Goal: Transaction & Acquisition: Download file/media

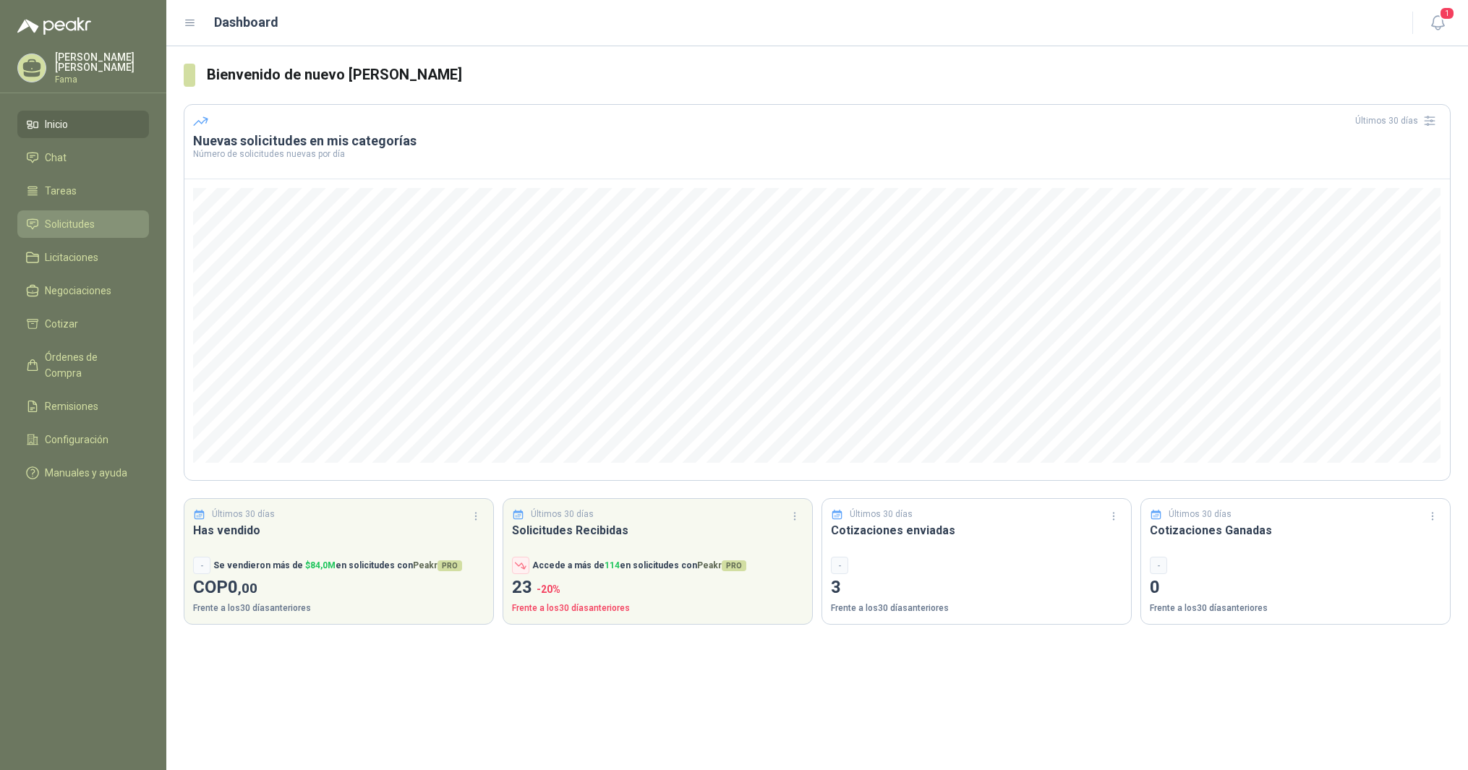
click at [56, 221] on span "Solicitudes" at bounding box center [70, 224] width 50 height 16
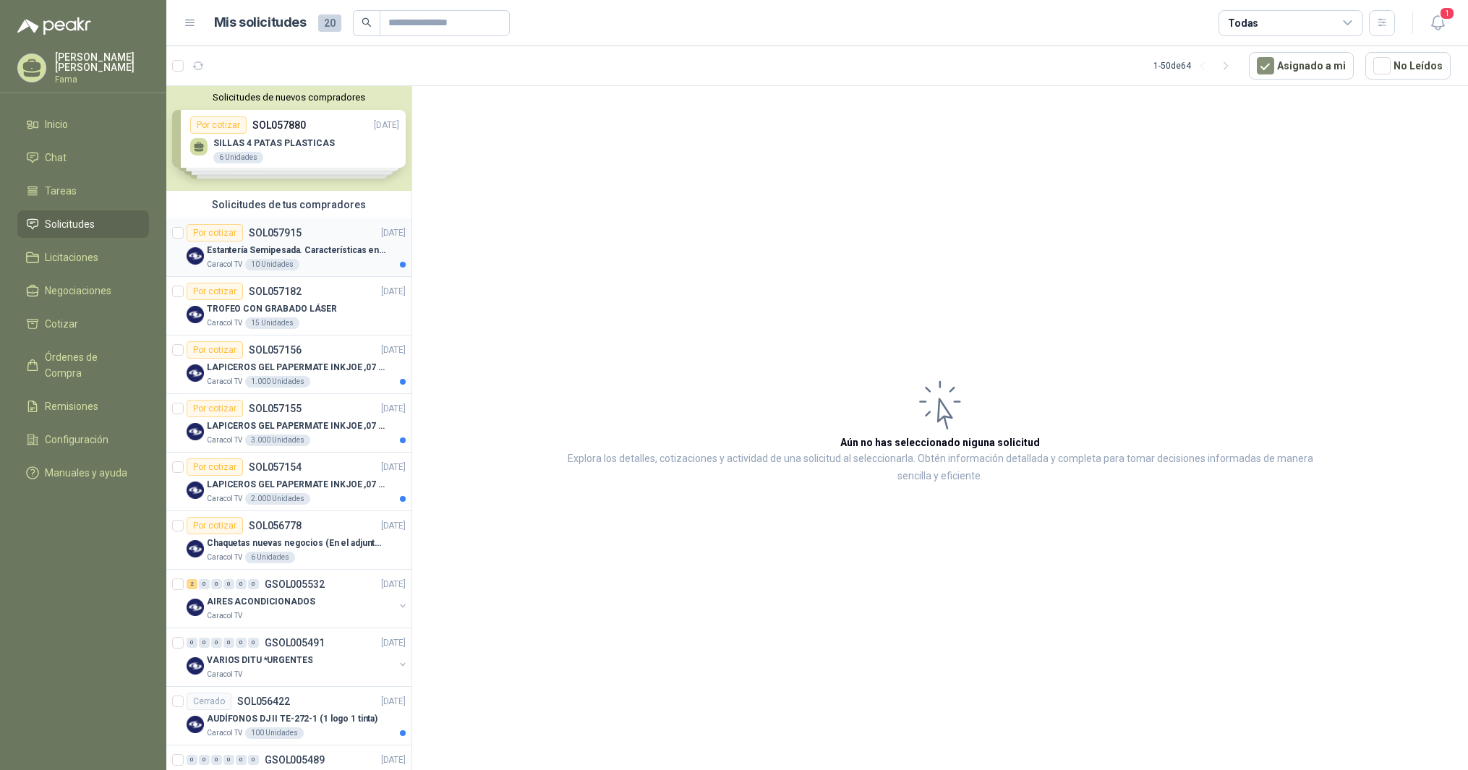
click at [254, 249] on p "Estantería Semipesada. Características en el adjunto" at bounding box center [297, 251] width 180 height 14
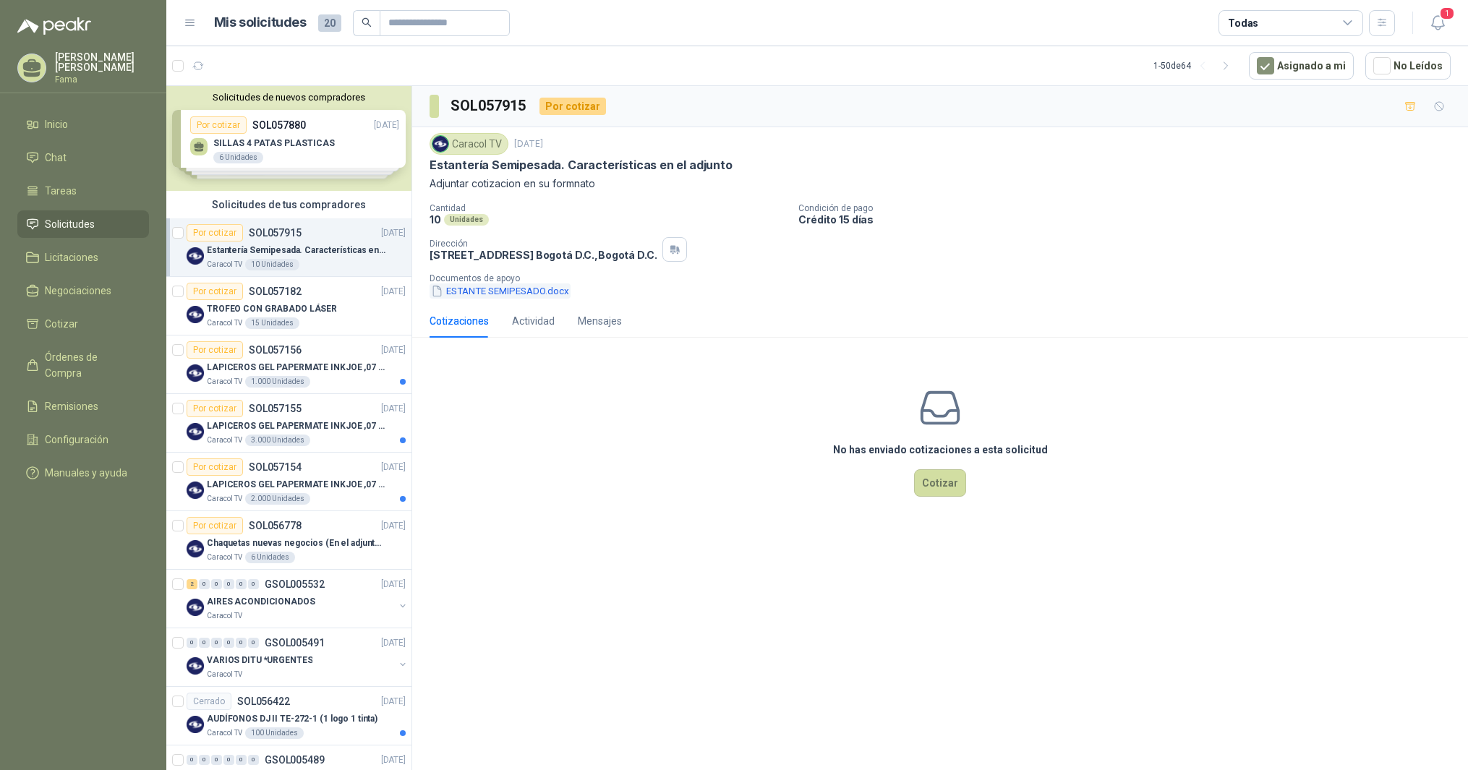
click at [553, 291] on button "ESTANTE SEMIPESADO.docx" at bounding box center [499, 290] width 141 height 15
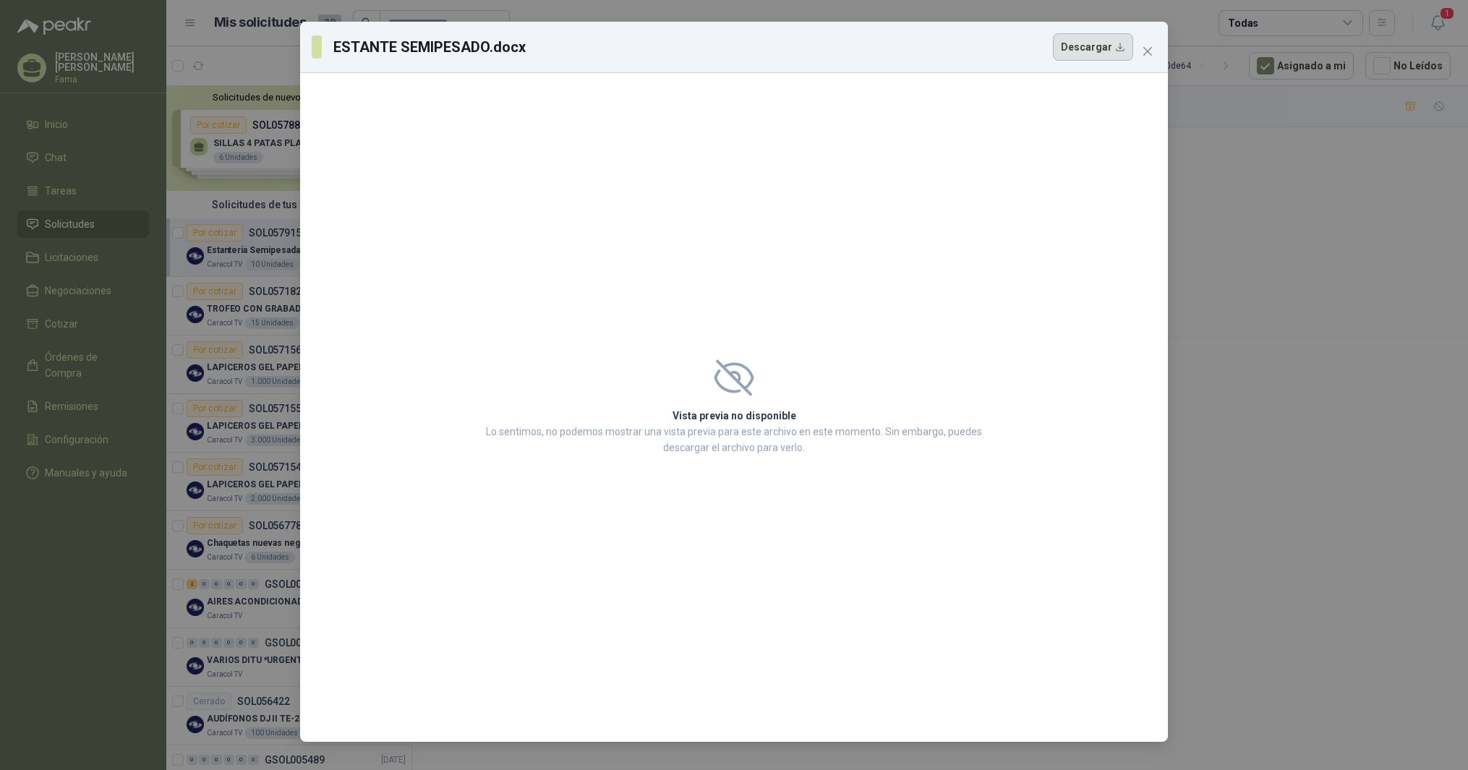
click at [1118, 47] on button "Descargar" at bounding box center [1093, 46] width 80 height 27
click at [1146, 48] on icon "close" at bounding box center [1148, 52] width 12 height 12
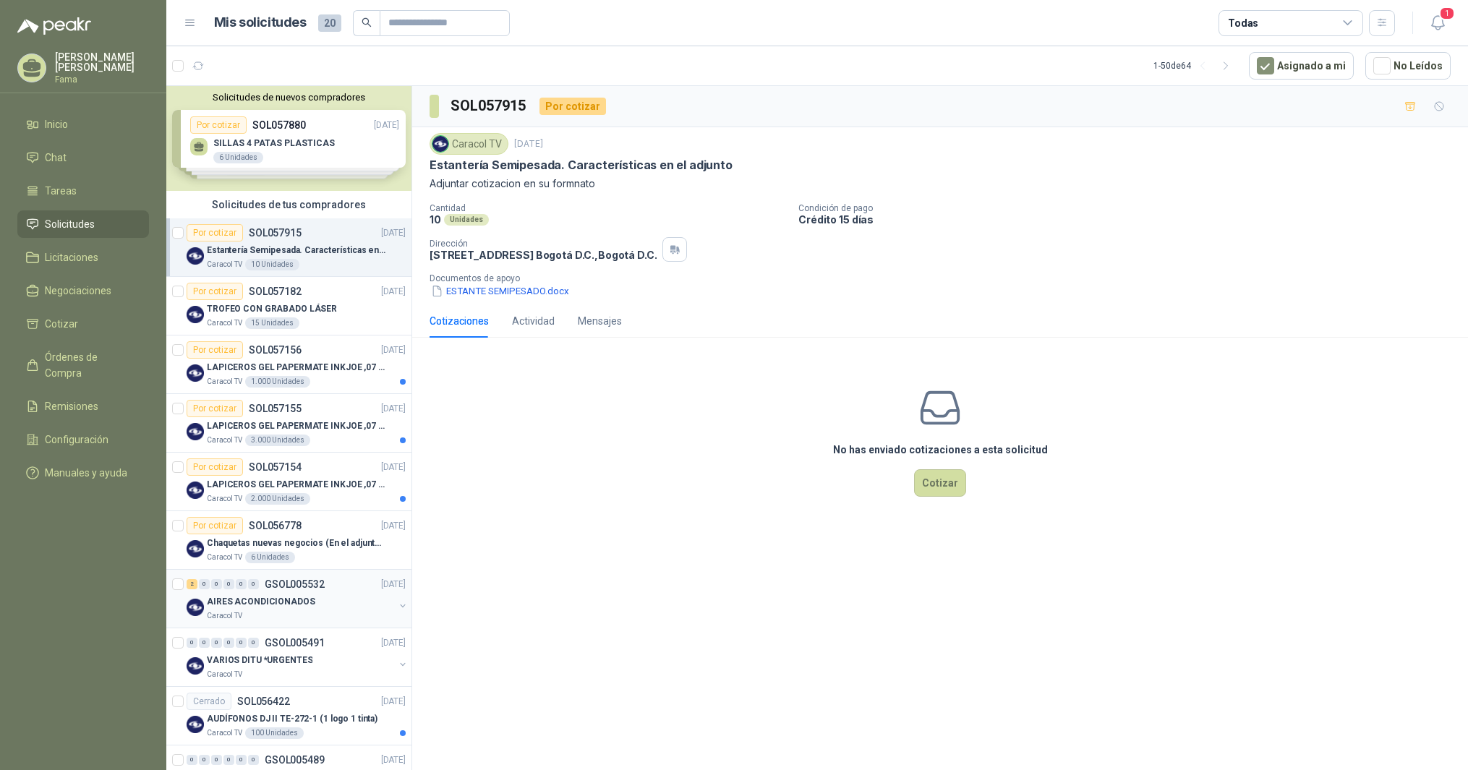
click at [221, 597] on p "AIRES ACONDICIONADOS" at bounding box center [261, 602] width 108 height 14
